Goal: Navigation & Orientation: Find specific page/section

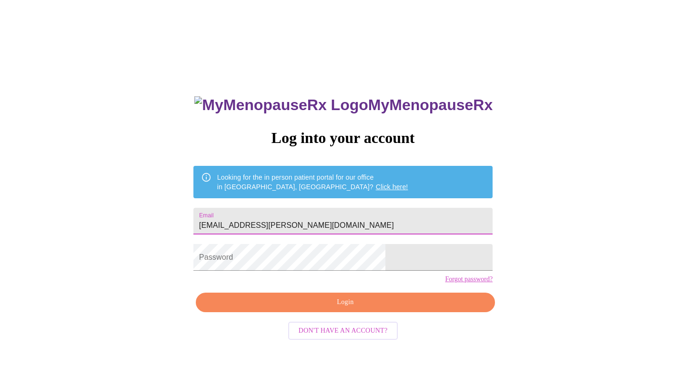
type input "[EMAIL_ADDRESS][PERSON_NAME][DOMAIN_NAME]"
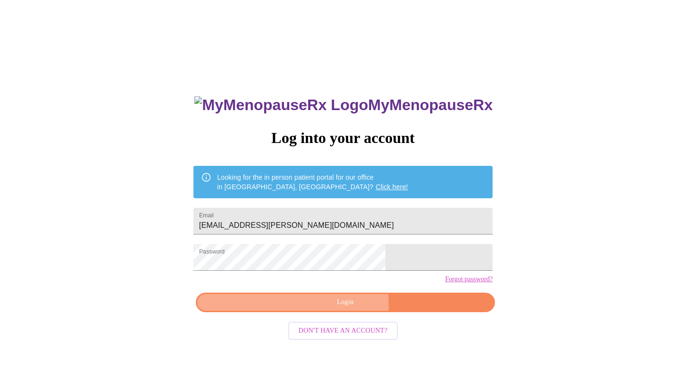
click at [333, 308] on span "Login" at bounding box center [345, 302] width 277 height 12
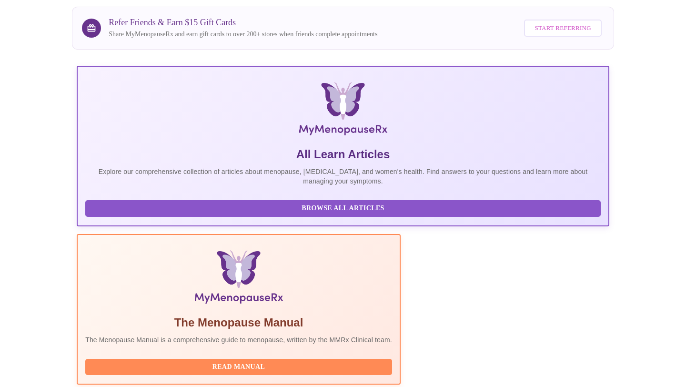
scroll to position [184, 0]
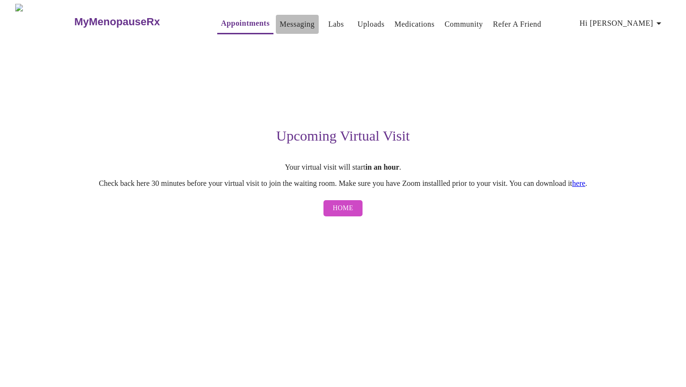
click at [282, 21] on link "Messaging" at bounding box center [297, 24] width 35 height 13
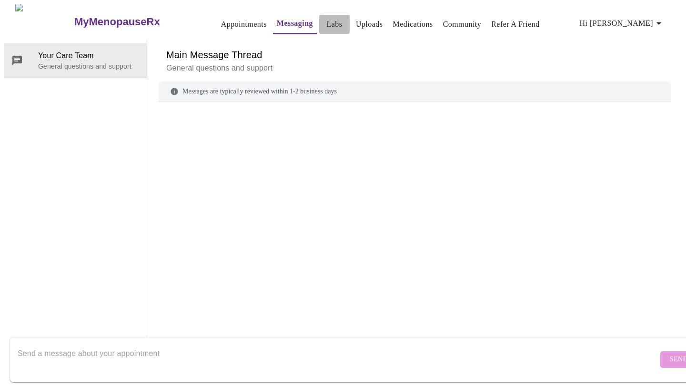
click at [327, 21] on link "Labs" at bounding box center [335, 24] width 16 height 13
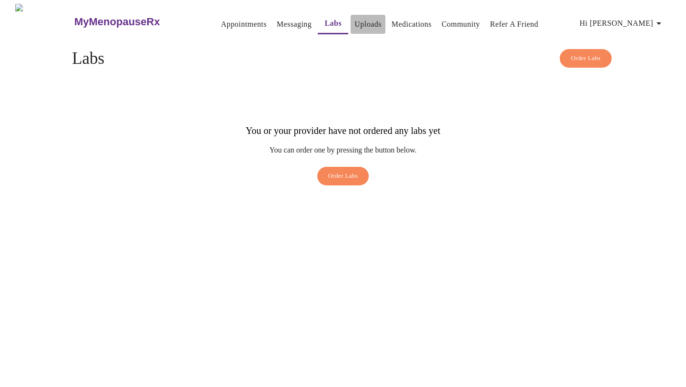
click at [357, 23] on link "Uploads" at bounding box center [368, 24] width 27 height 13
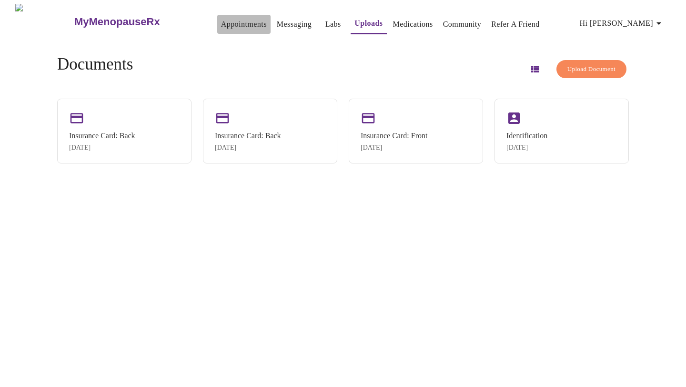
click at [230, 20] on link "Appointments" at bounding box center [244, 24] width 46 height 13
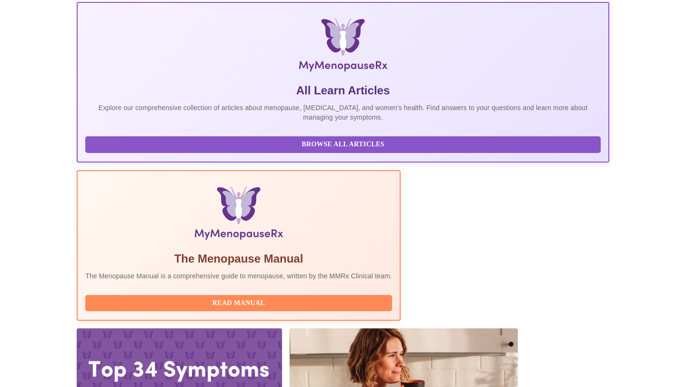
scroll to position [182, 0]
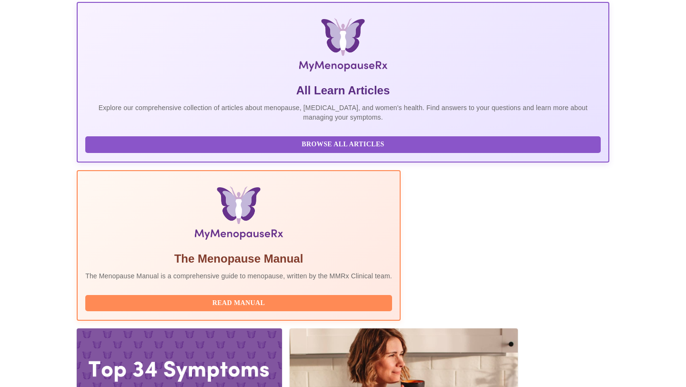
scroll to position [0, 0]
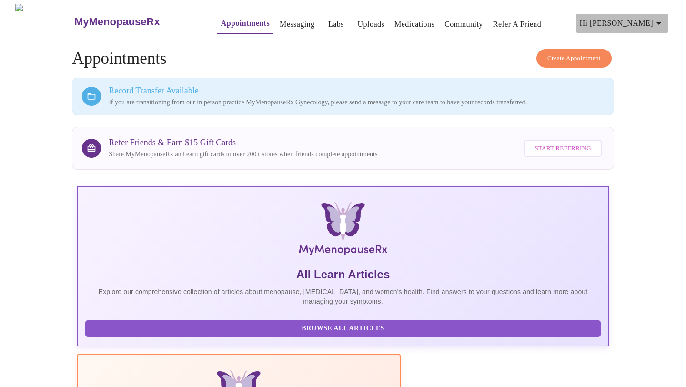
click at [661, 22] on icon "button" at bounding box center [659, 23] width 5 height 2
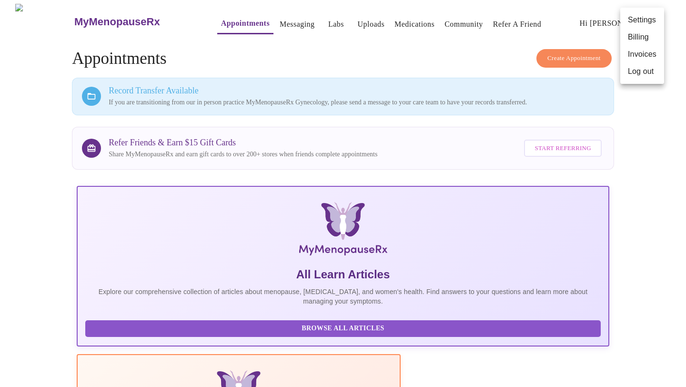
click at [484, 19] on div at bounding box center [343, 193] width 686 height 387
click at [117, 18] on h3 "MyMenopauseRx" at bounding box center [117, 22] width 86 height 12
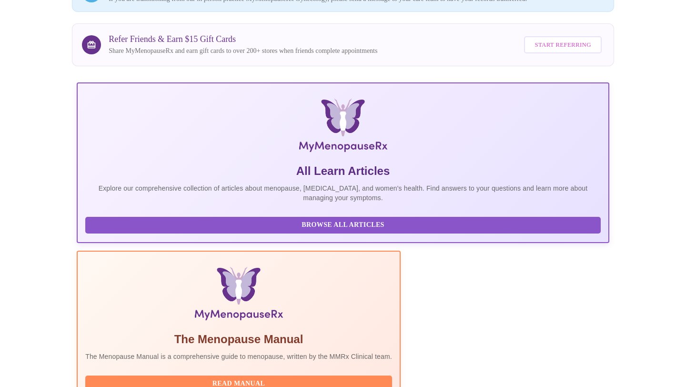
scroll to position [184, 0]
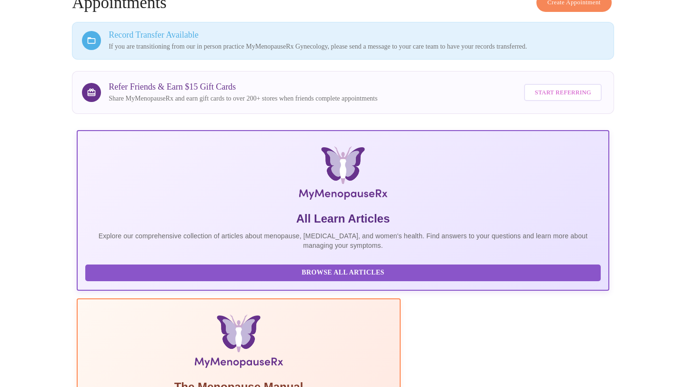
scroll to position [0, 0]
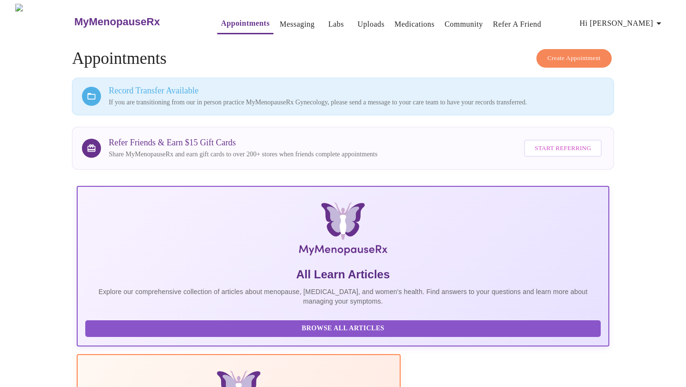
click at [96, 94] on icon at bounding box center [92, 96] width 10 height 10
click at [113, 20] on h3 "MyMenopauseRx" at bounding box center [117, 22] width 86 height 12
click at [89, 17] on h3 "MyMenopauseRx" at bounding box center [117, 22] width 86 height 12
